Goal: Contribute content

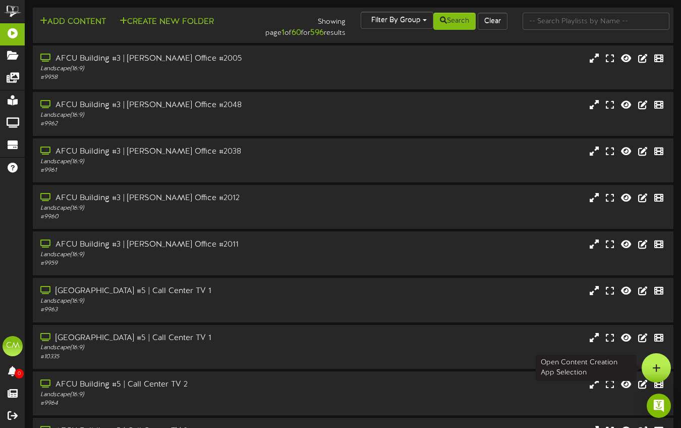
click at [657, 367] on icon at bounding box center [657, 367] width 9 height 9
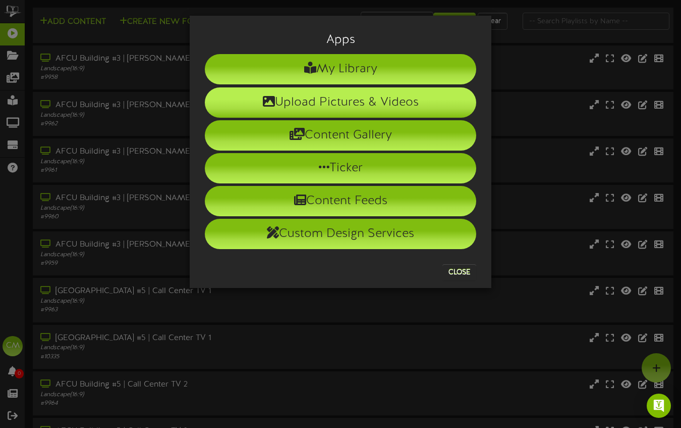
click at [302, 101] on li "Upload Pictures & Videos" at bounding box center [341, 102] width 272 height 30
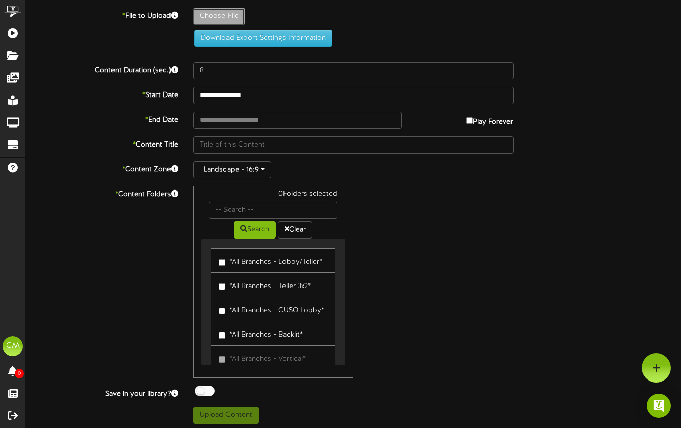
type input "**********"
type input "25-10-wsu-football-memberoffer-Revel"
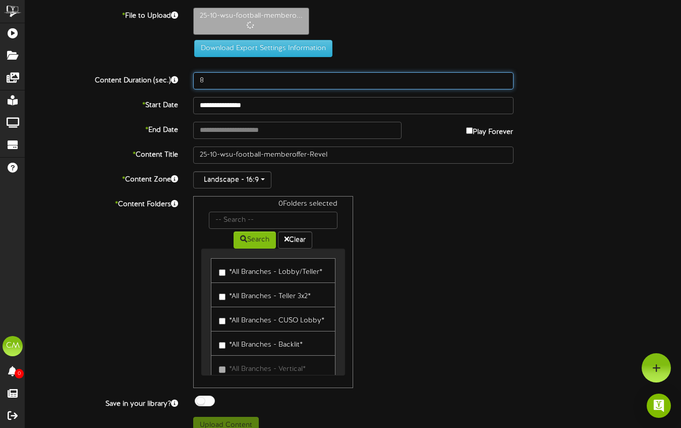
drag, startPoint x: 216, startPoint y: 76, endPoint x: 170, endPoint y: 85, distance: 46.2
click at [170, 85] on div "Content Duration (sec.) 8" at bounding box center [353, 80] width 671 height 17
drag, startPoint x: 237, startPoint y: 86, endPoint x: 166, endPoint y: 79, distance: 71.5
click at [166, 79] on div "Content Duration (sec.) 8" at bounding box center [353, 80] width 671 height 17
type input "12"
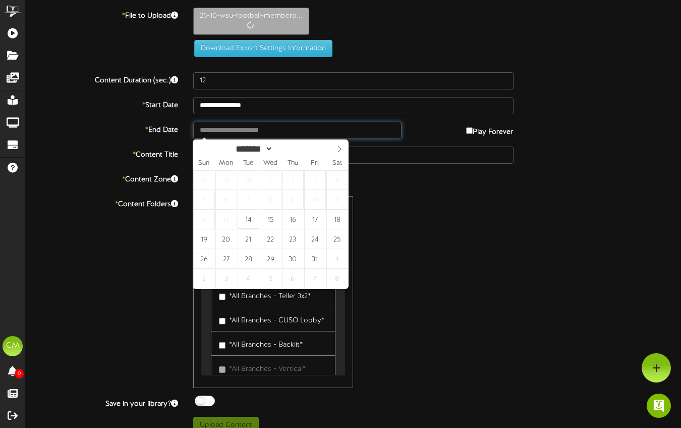
drag, startPoint x: 245, startPoint y: 131, endPoint x: 251, endPoint y: 141, distance: 12.0
click at [245, 131] on input "text" at bounding box center [297, 130] width 208 height 17
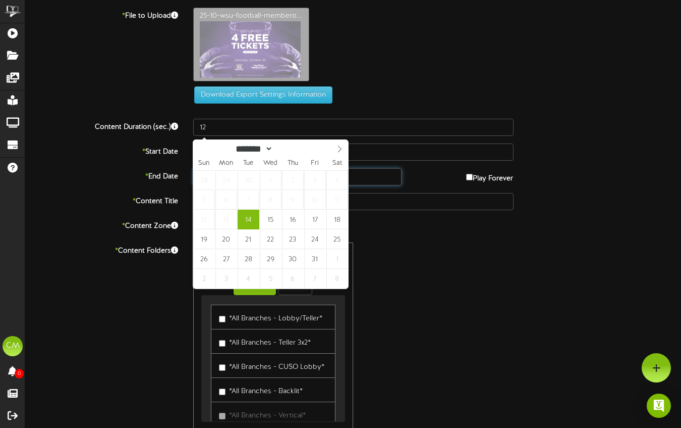
type input "**********"
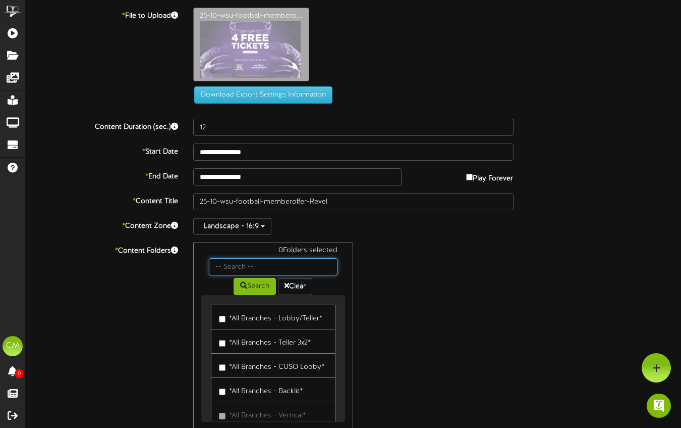
click at [247, 266] on input "text" at bounding box center [273, 266] width 129 height 17
type input "[PERSON_NAME]"
click at [240, 284] on icon at bounding box center [243, 285] width 7 height 7
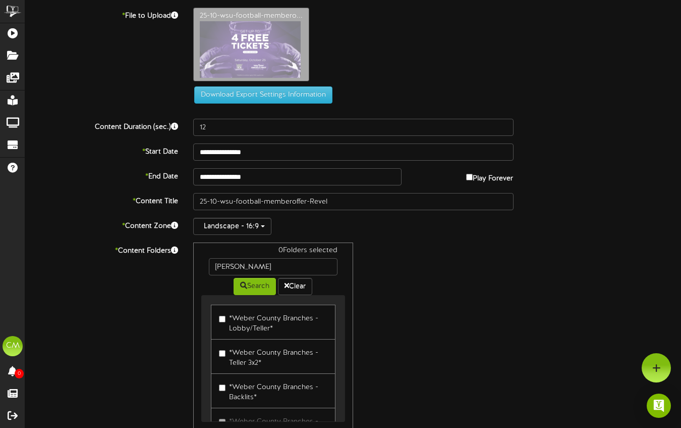
drag, startPoint x: 254, startPoint y: 319, endPoint x: 314, endPoint y: 321, distance: 60.6
click at [258, 320] on label "*Weber County Branches - Lobby/Teller*" at bounding box center [273, 322] width 109 height 24
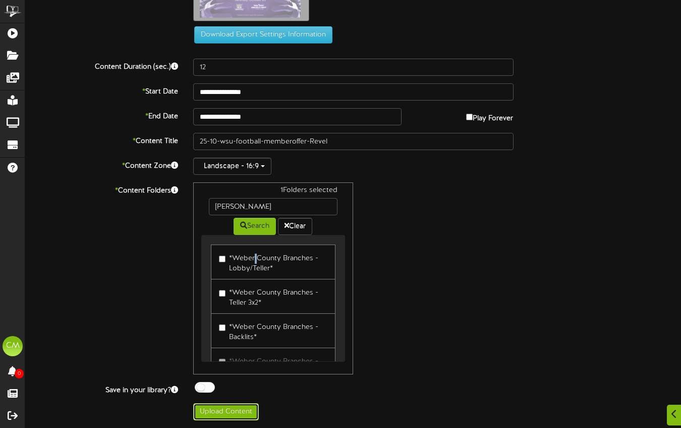
drag, startPoint x: 234, startPoint y: 406, endPoint x: 344, endPoint y: 381, distance: 112.9
click at [234, 406] on button "Upload Content" at bounding box center [226, 411] width 66 height 17
